Goal: Navigation & Orientation: Find specific page/section

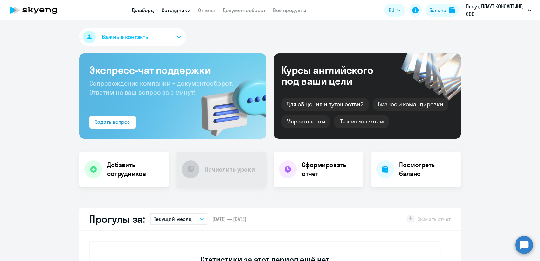
click at [179, 11] on link "Сотрудники" at bounding box center [176, 10] width 29 height 6
select select "30"
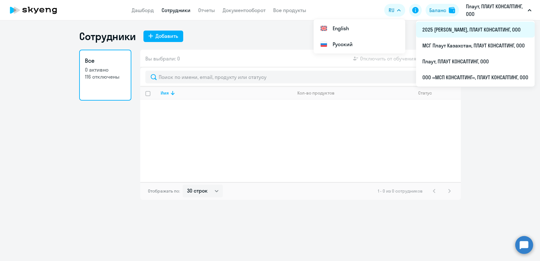
click at [460, 29] on li "2025 [PERSON_NAME], ПЛАУТ КОНСАЛТИНГ, ООО" at bounding box center [475, 30] width 119 height 16
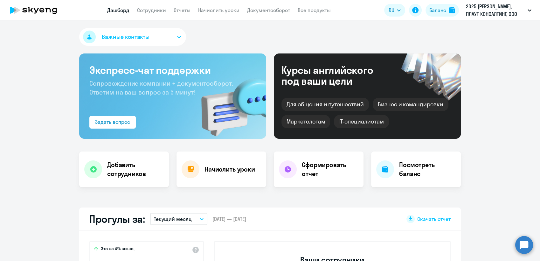
select select "30"
click at [158, 9] on link "Сотрудники" at bounding box center [151, 10] width 29 height 6
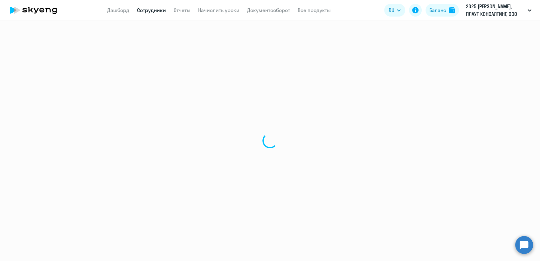
select select "30"
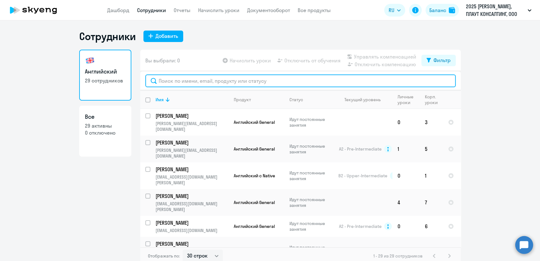
click at [175, 81] on input "text" at bounding box center [300, 80] width 311 height 13
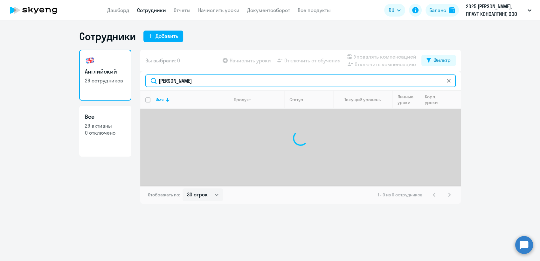
type input "[PERSON_NAME]"
type input "В"
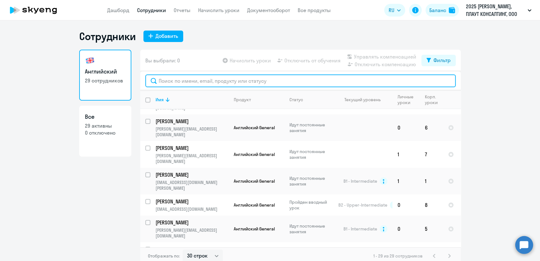
scroll to position [307, 0]
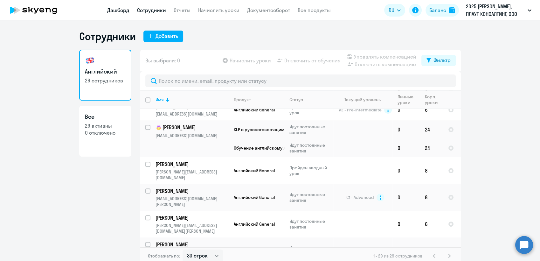
click at [122, 10] on link "Дашборд" at bounding box center [118, 10] width 22 height 6
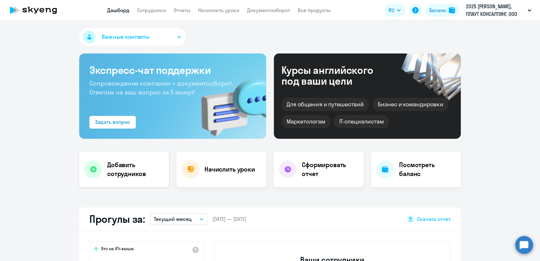
select select "30"
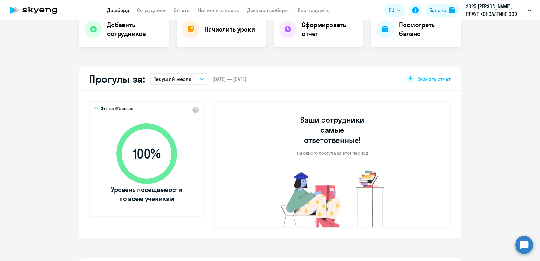
scroll to position [141, 0]
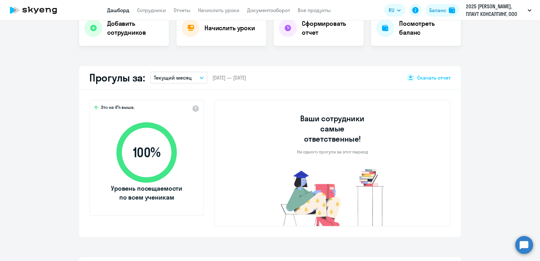
click at [200, 77] on icon "button" at bounding box center [202, 78] width 4 height 2
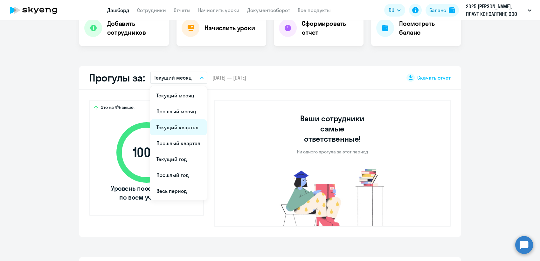
click at [174, 128] on li "Текущий квартал" at bounding box center [178, 127] width 57 height 16
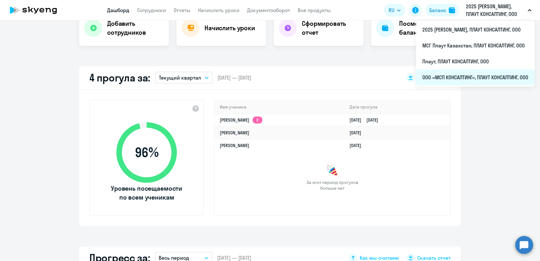
click at [455, 75] on li "ООО «МСП КОНСАЛТИНГ», ПЛАУТ КОНСАЛТИНГ, ООО" at bounding box center [475, 77] width 119 height 16
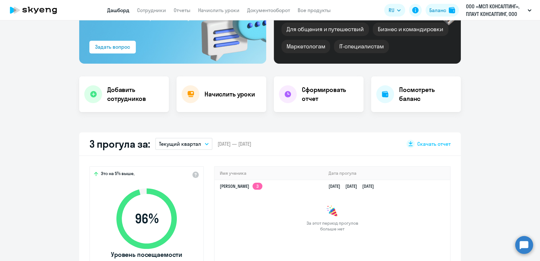
scroll to position [71, 0]
